Goal: Navigation & Orientation: Understand site structure

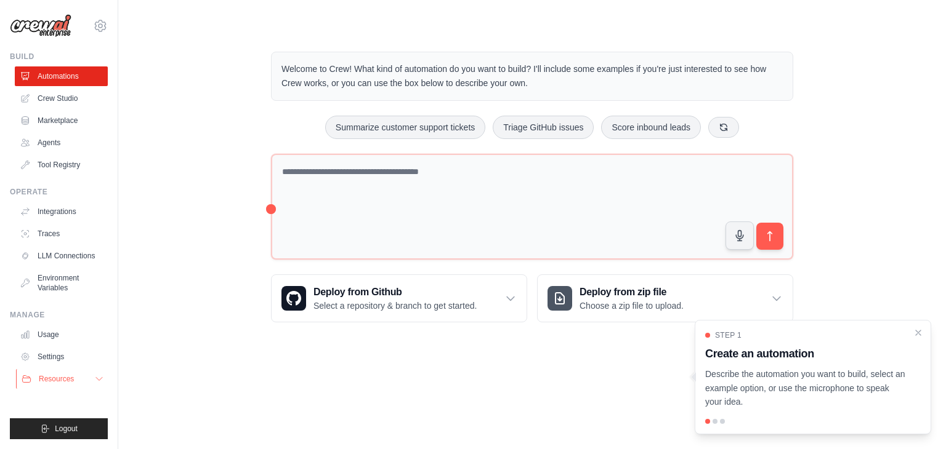
click at [103, 379] on icon at bounding box center [99, 379] width 10 height 10
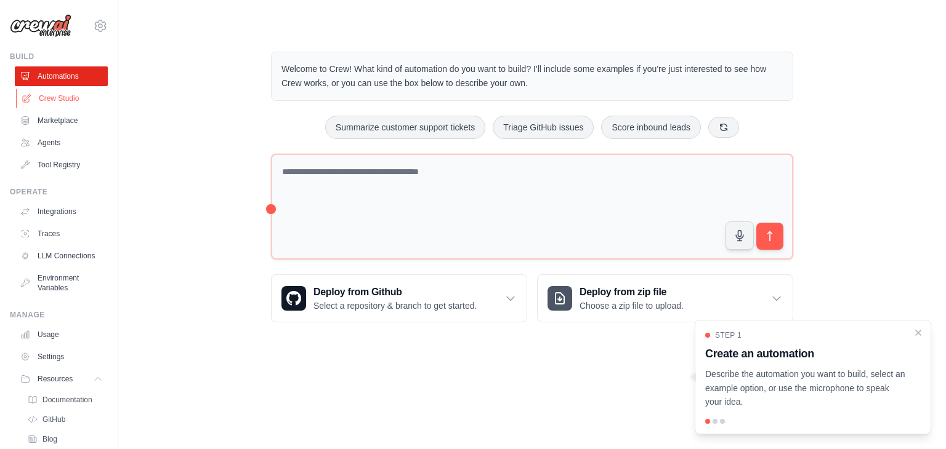
click at [54, 99] on link "Crew Studio" at bounding box center [62, 99] width 93 height 20
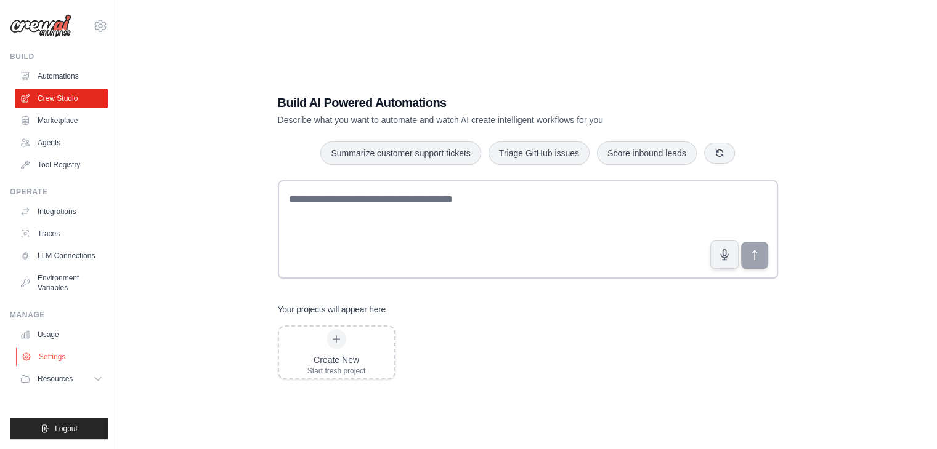
click at [50, 352] on link "Settings" at bounding box center [62, 357] width 93 height 20
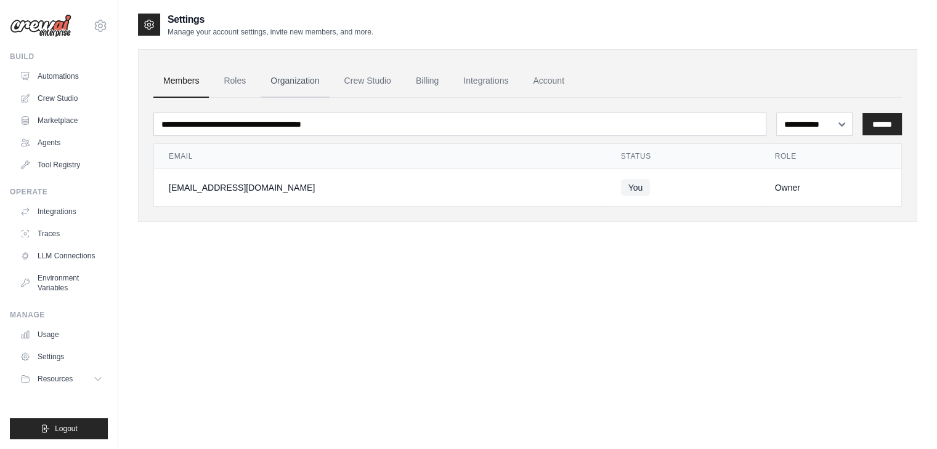
click at [283, 86] on link "Organization" at bounding box center [294, 81] width 68 height 33
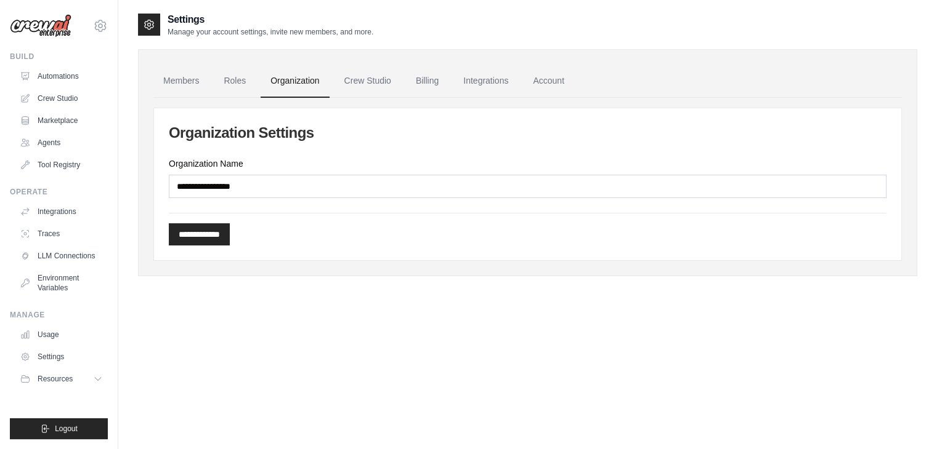
click at [373, 77] on link "Crew Studio" at bounding box center [367, 81] width 67 height 33
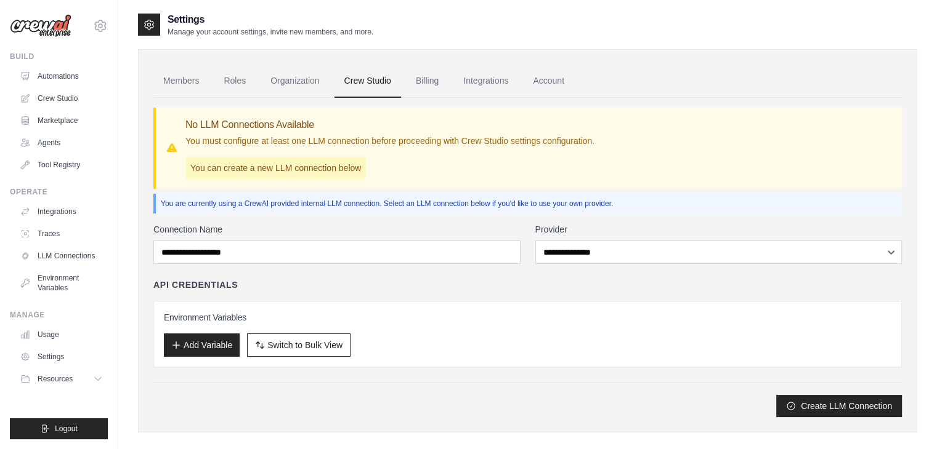
click at [431, 79] on link "Billing" at bounding box center [427, 81] width 42 height 33
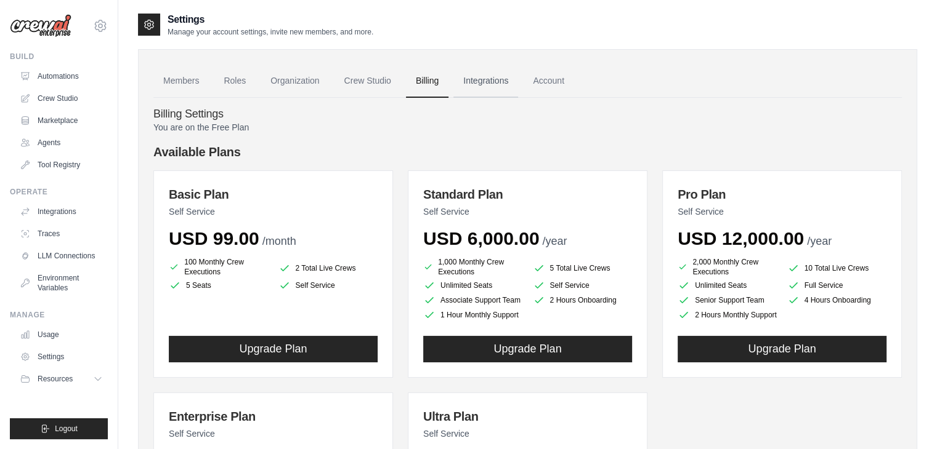
click at [504, 81] on link "Integrations" at bounding box center [485, 81] width 65 height 33
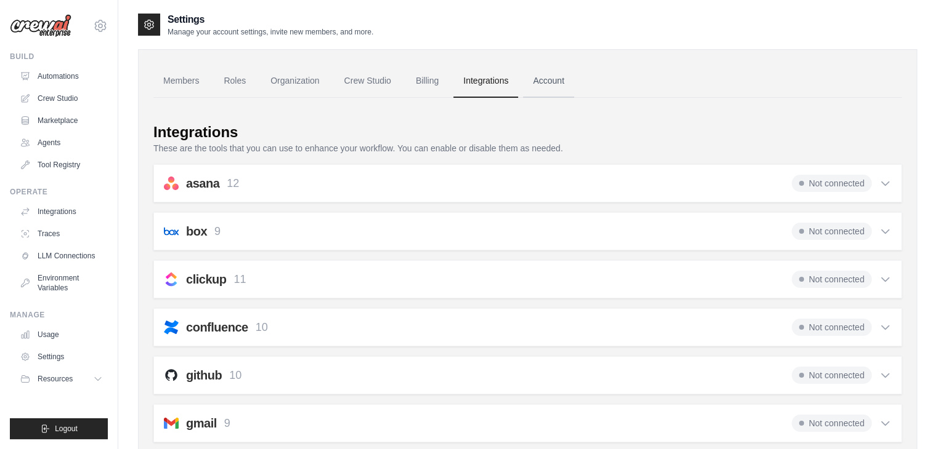
click at [563, 79] on link "Account" at bounding box center [548, 81] width 51 height 33
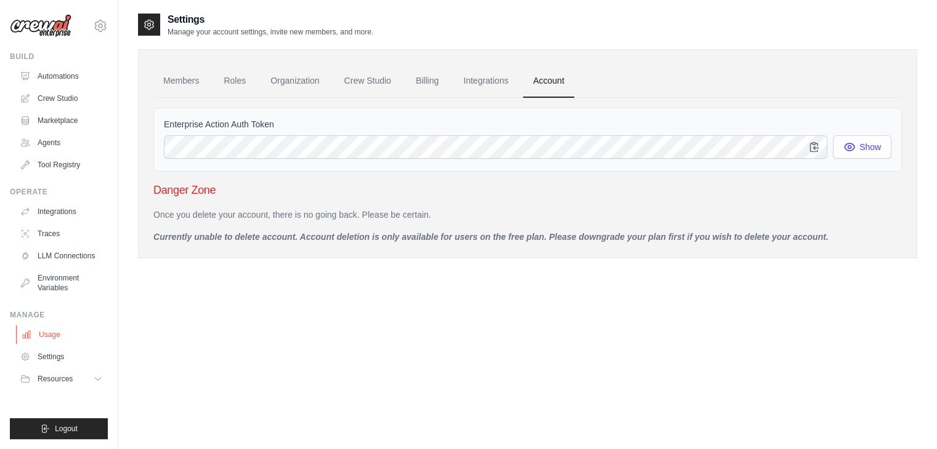
click at [51, 333] on link "Usage" at bounding box center [62, 335] width 93 height 20
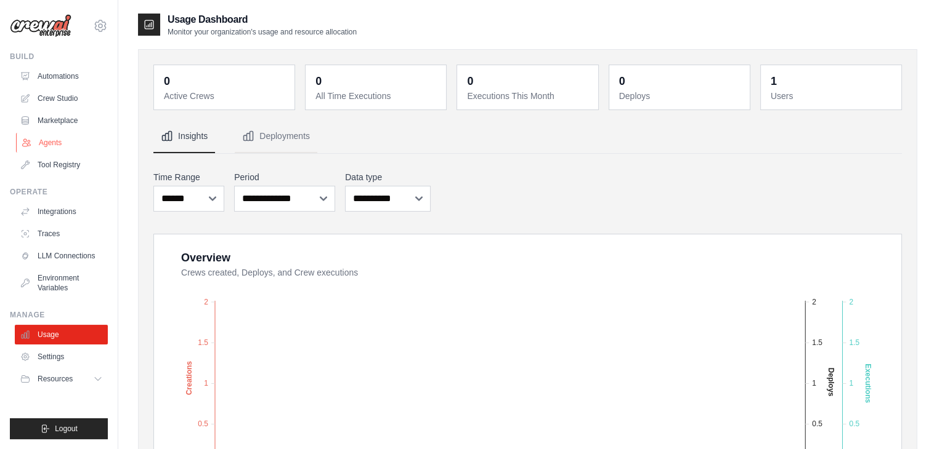
click at [58, 139] on link "Agents" at bounding box center [62, 143] width 93 height 20
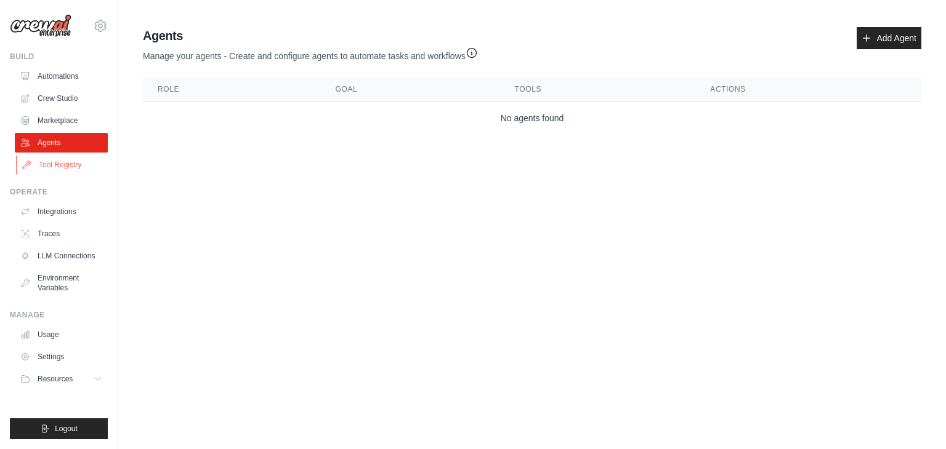
click at [50, 166] on link "Tool Registry" at bounding box center [62, 165] width 93 height 20
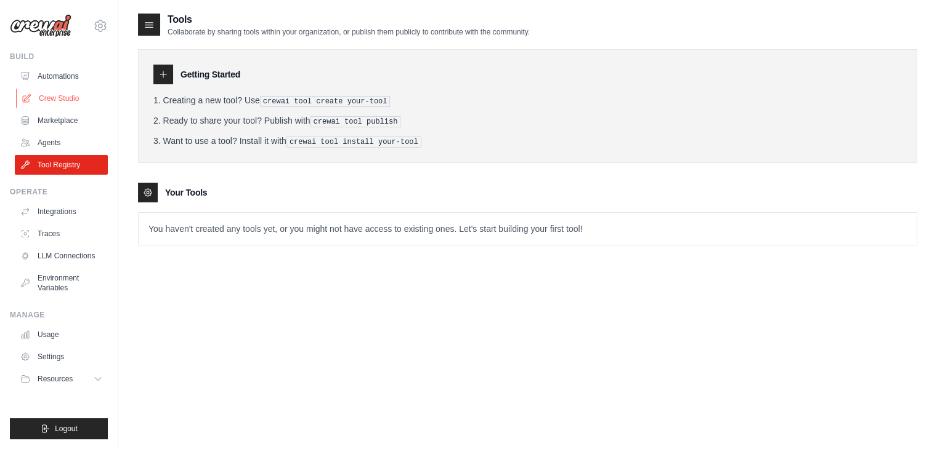
click at [65, 102] on link "Crew Studio" at bounding box center [62, 99] width 93 height 20
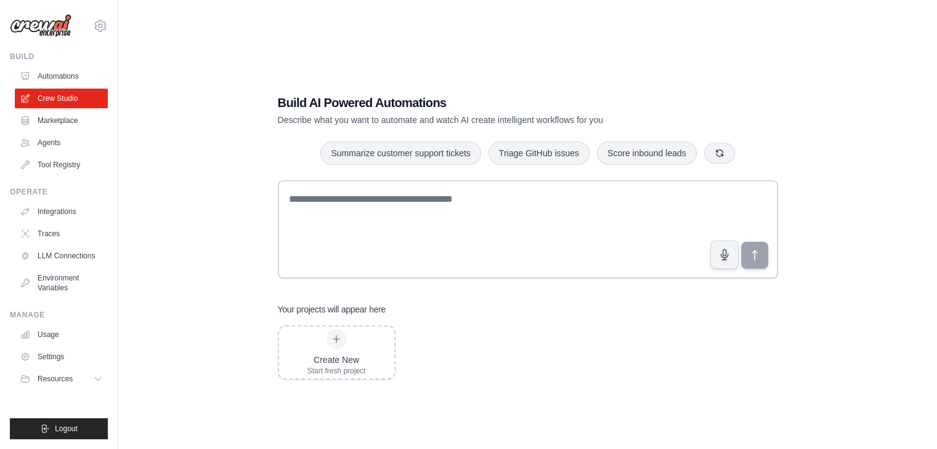
click at [65, 79] on link "Automations" at bounding box center [61, 77] width 93 height 20
